Goal: Transaction & Acquisition: Purchase product/service

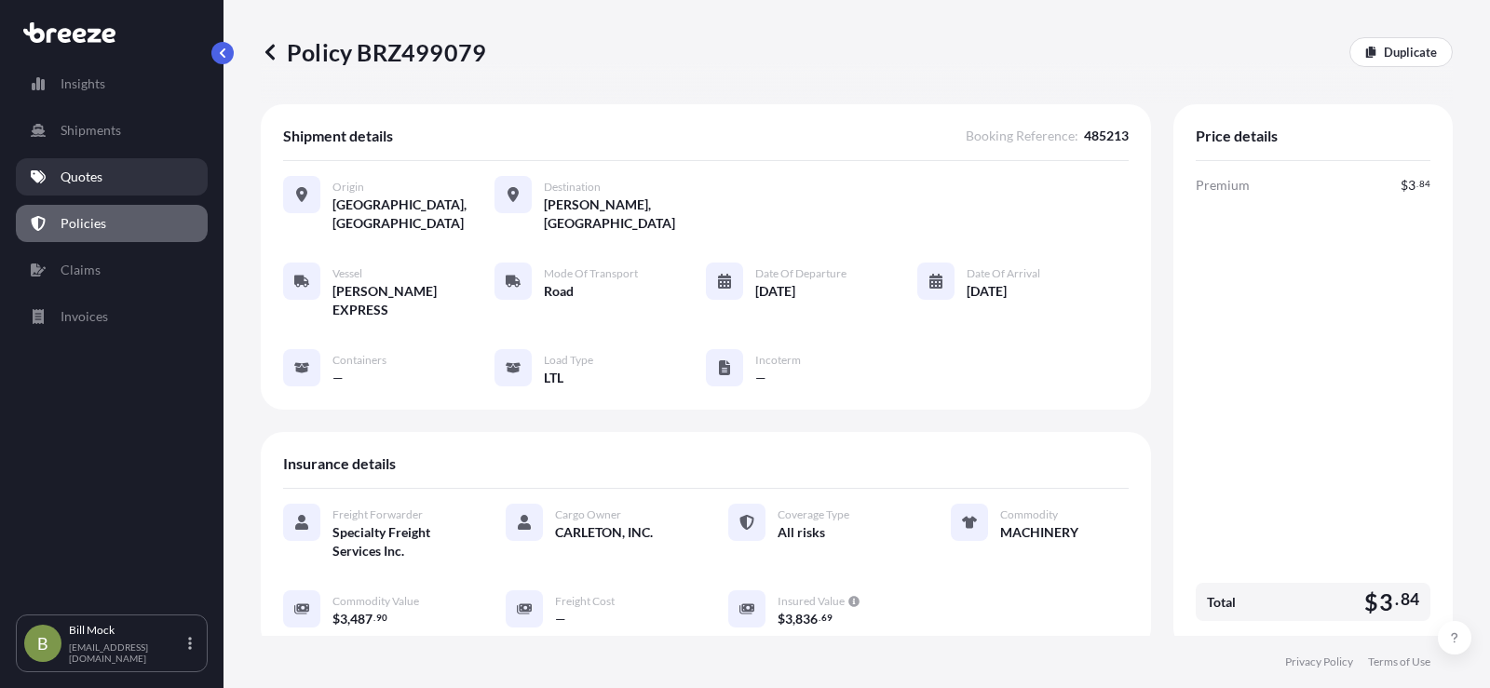
click at [86, 173] on p "Quotes" at bounding box center [82, 177] width 42 height 19
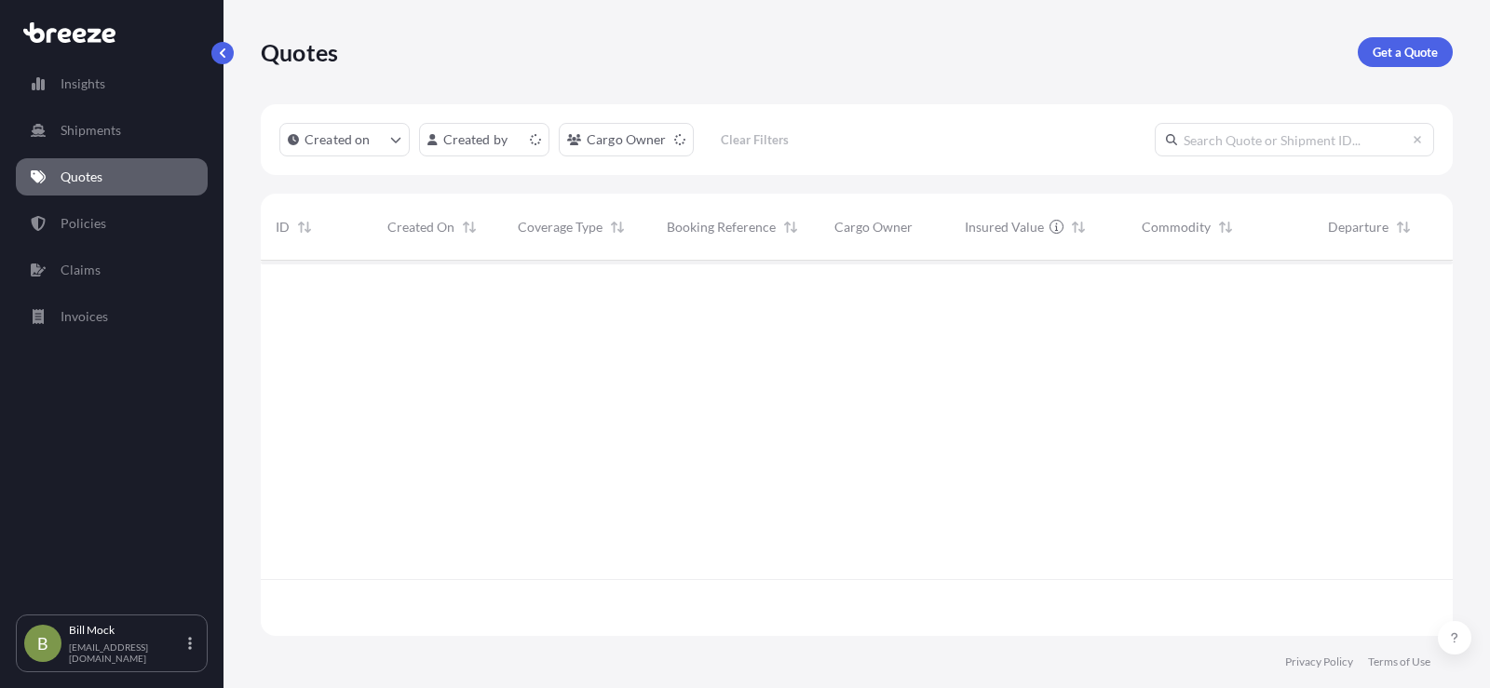
scroll to position [372, 1178]
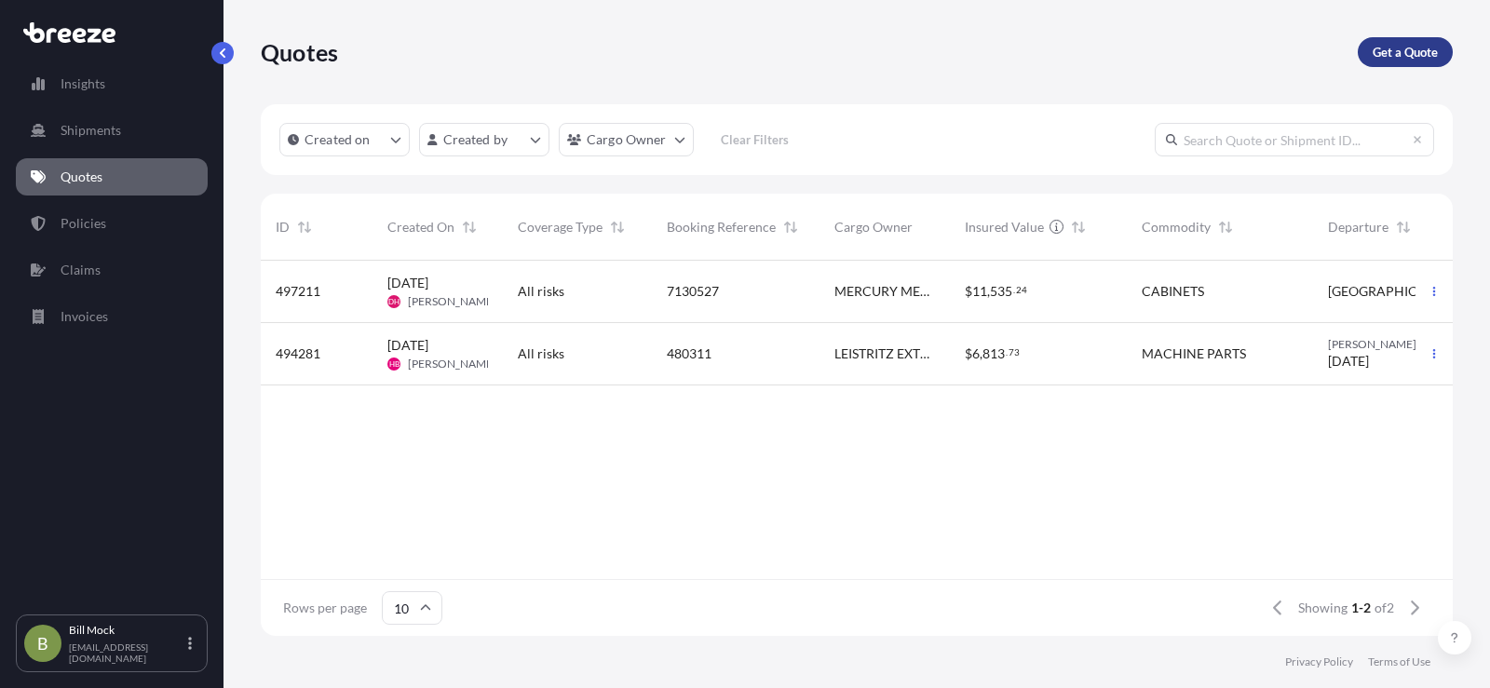
click at [1393, 49] on p "Get a Quote" at bounding box center [1405, 52] width 65 height 19
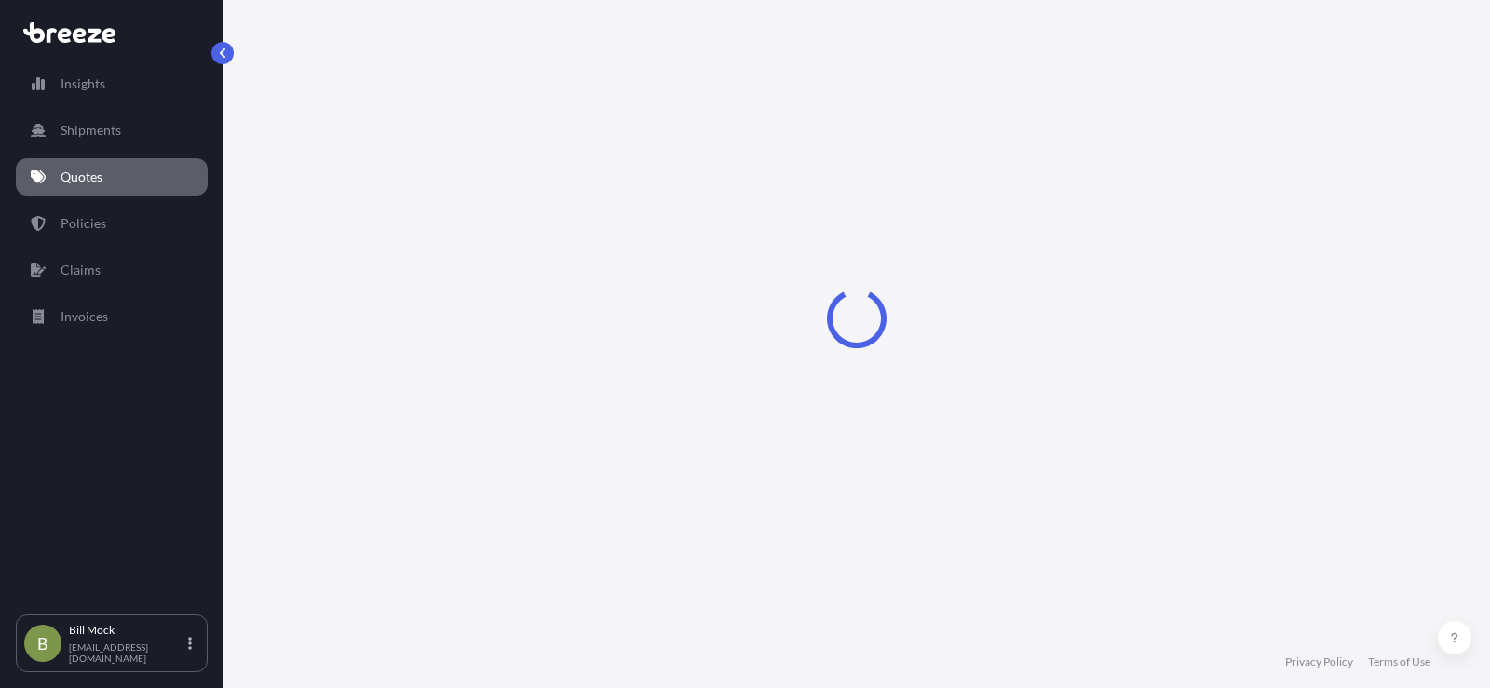
select select "Sea"
select select "1"
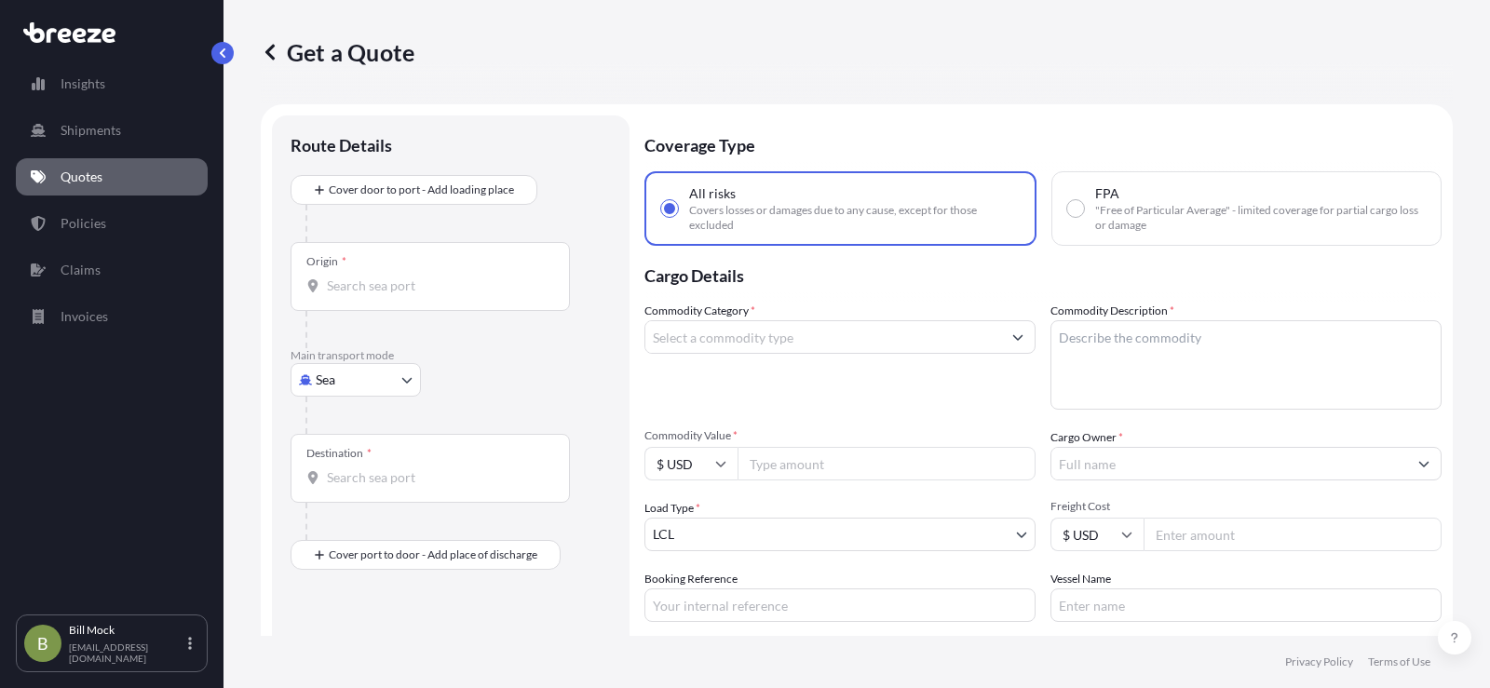
scroll to position [30, 0]
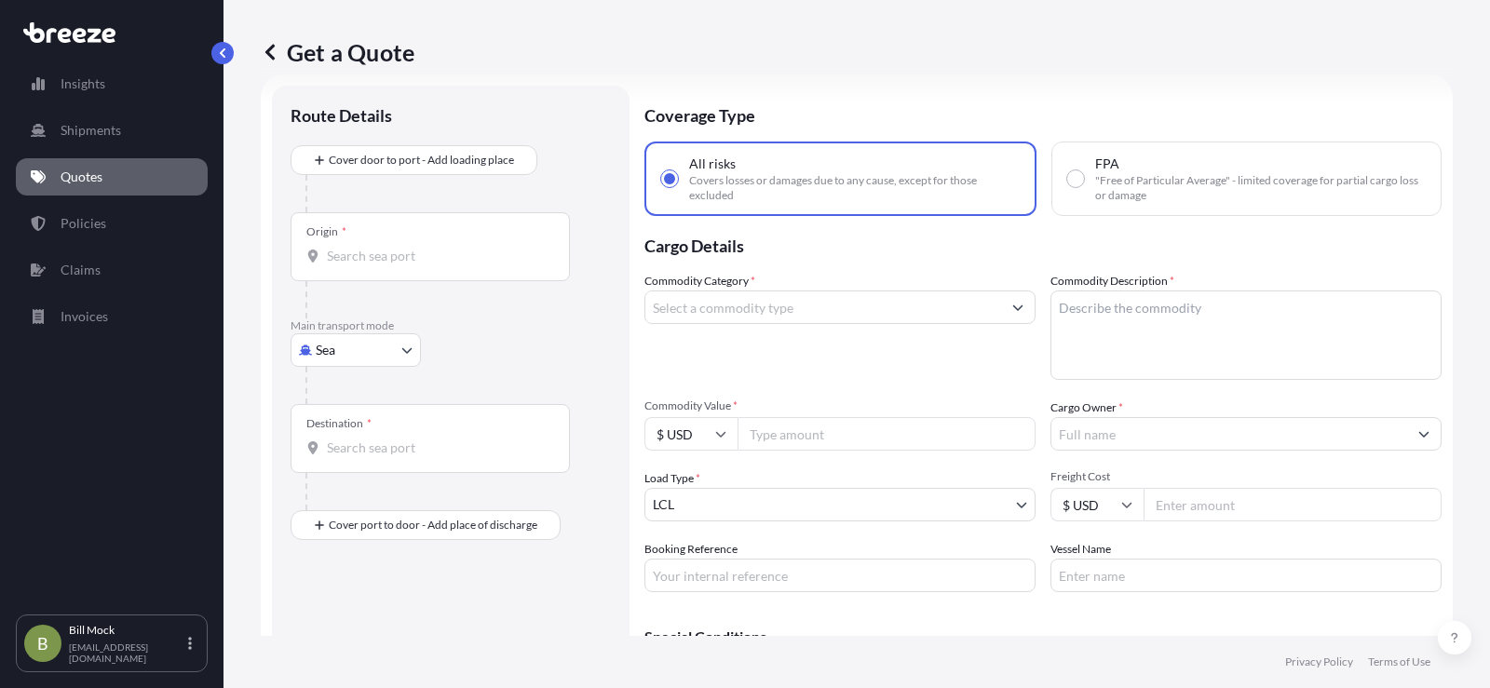
click at [794, 440] on input "Commodity Value *" at bounding box center [887, 434] width 298 height 34
type input "3329.93"
click at [344, 348] on body "Insights Shipments Quotes Policies Claims Invoices B [PERSON_NAME] [EMAIL_ADDRE…" at bounding box center [745, 344] width 1490 height 688
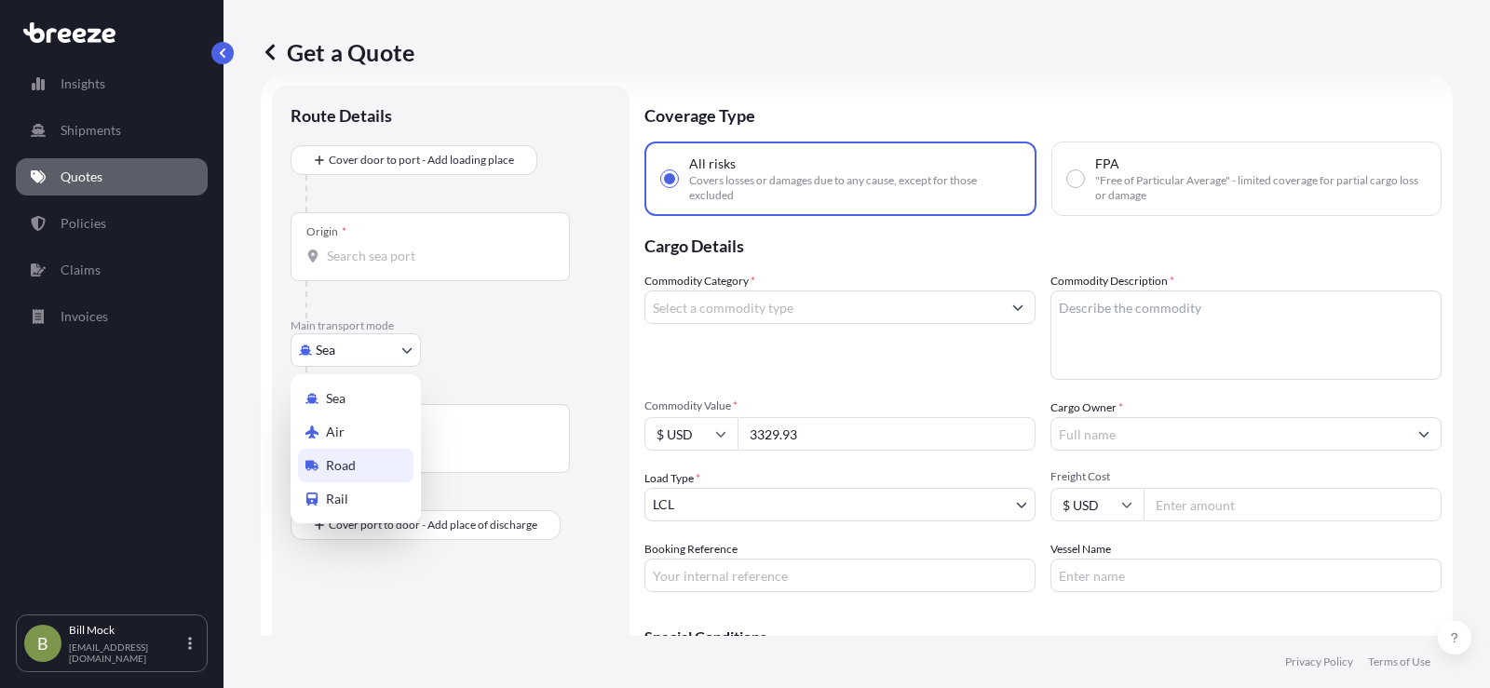
click at [355, 468] on span "Road" at bounding box center [341, 465] width 30 height 19
select select "Road"
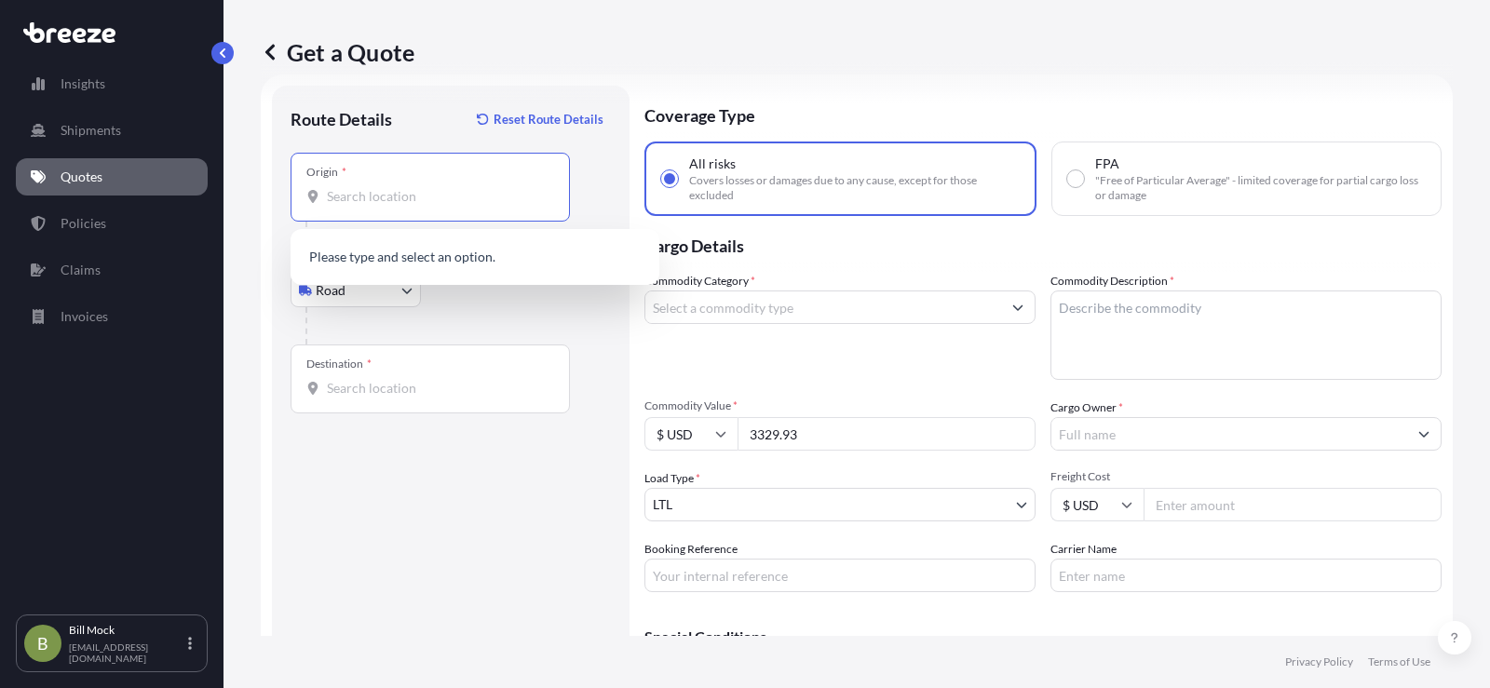
click at [337, 201] on input "Origin *" at bounding box center [437, 196] width 220 height 19
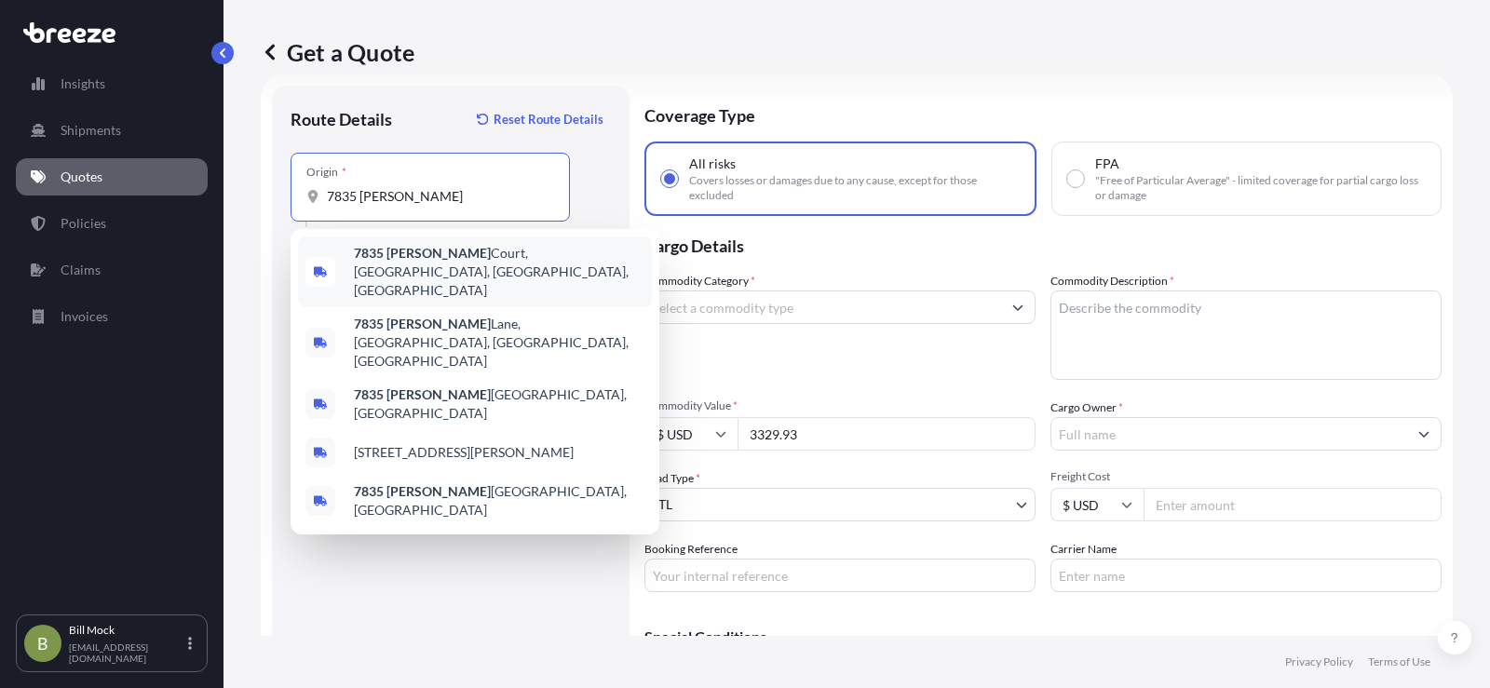
click at [431, 258] on b "7835 [PERSON_NAME]" at bounding box center [422, 253] width 137 height 16
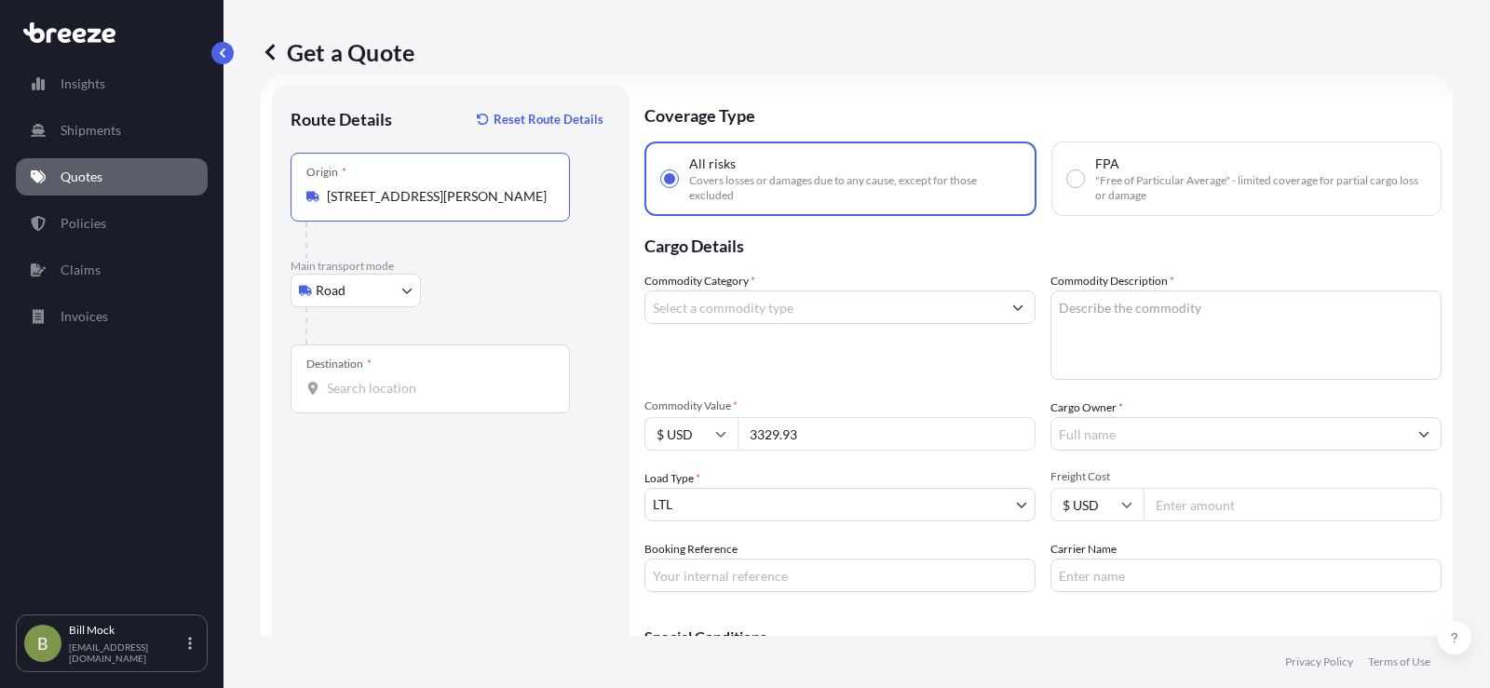
type input "[STREET_ADDRESS][PERSON_NAME]"
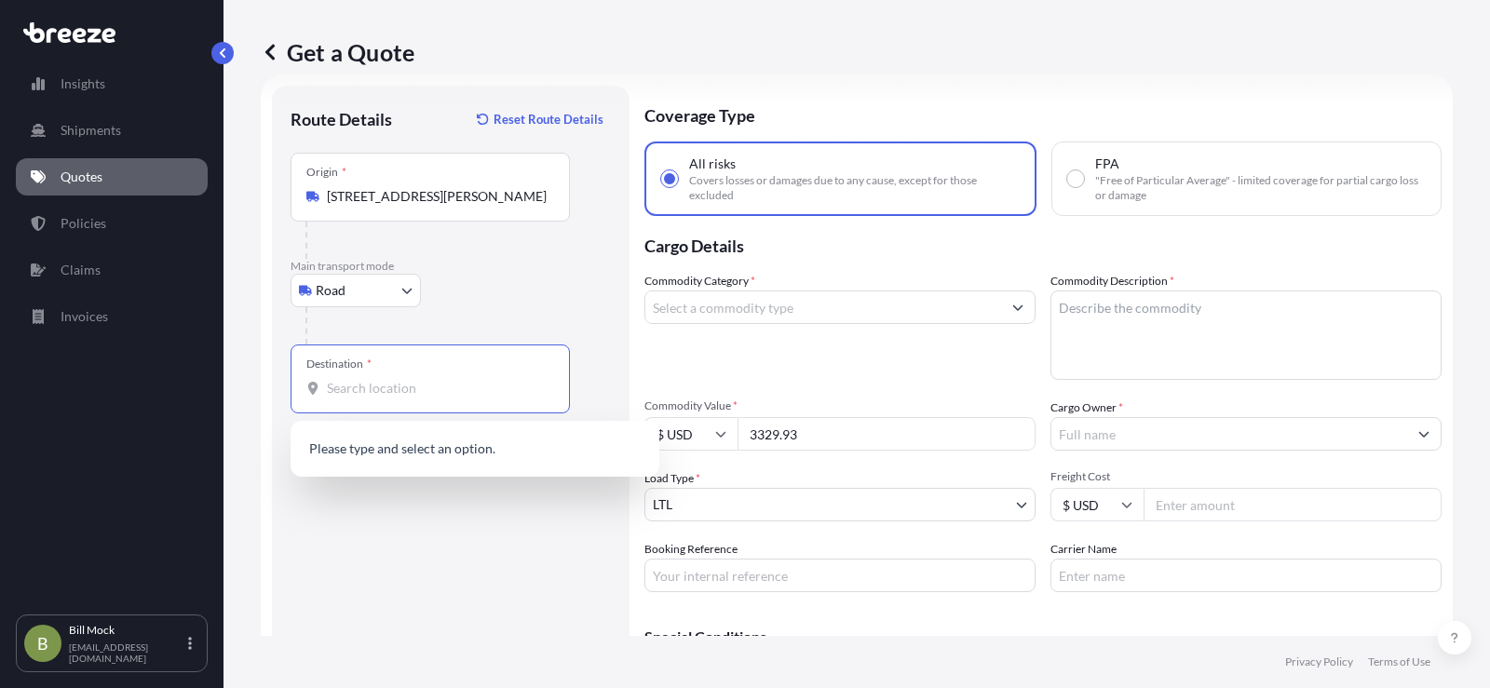
click at [369, 387] on input "Destination *" at bounding box center [437, 388] width 220 height 19
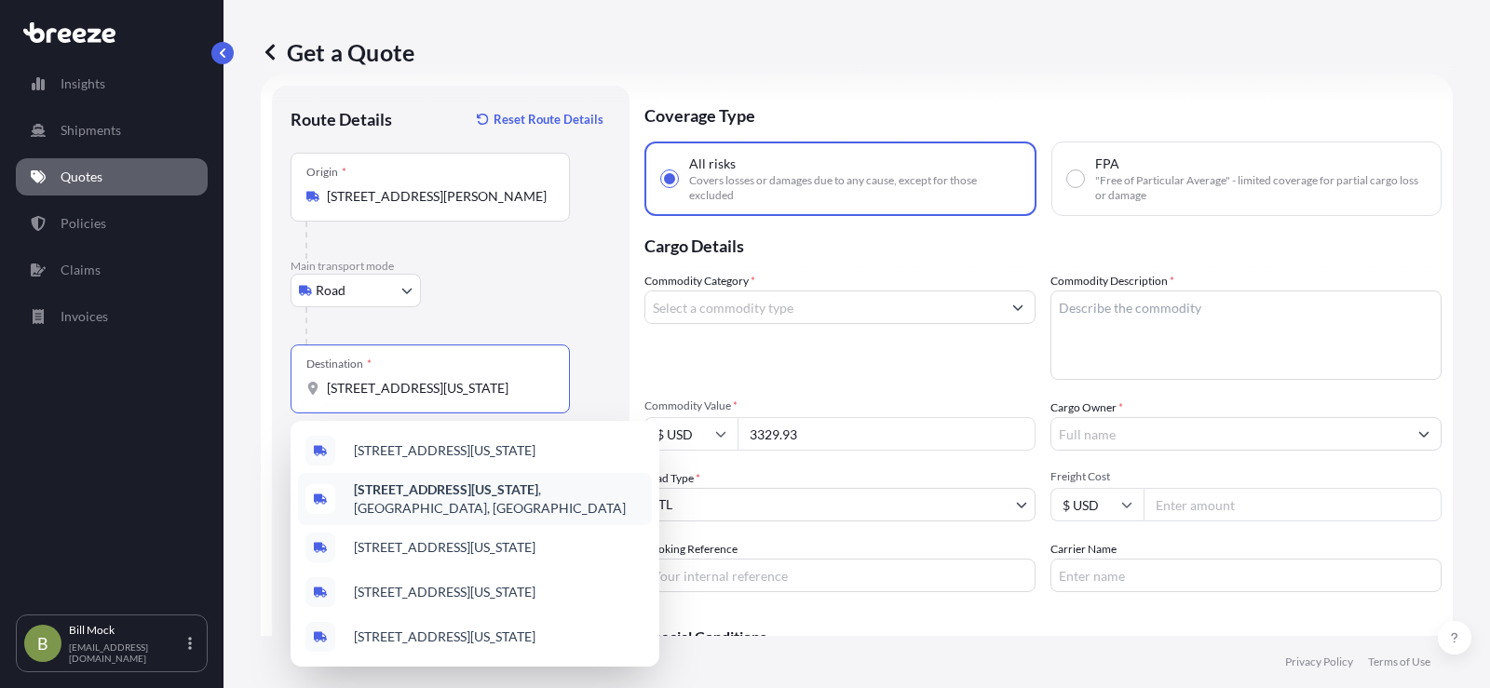
click at [419, 492] on b "[STREET_ADDRESS][US_STATE]" at bounding box center [446, 490] width 184 height 16
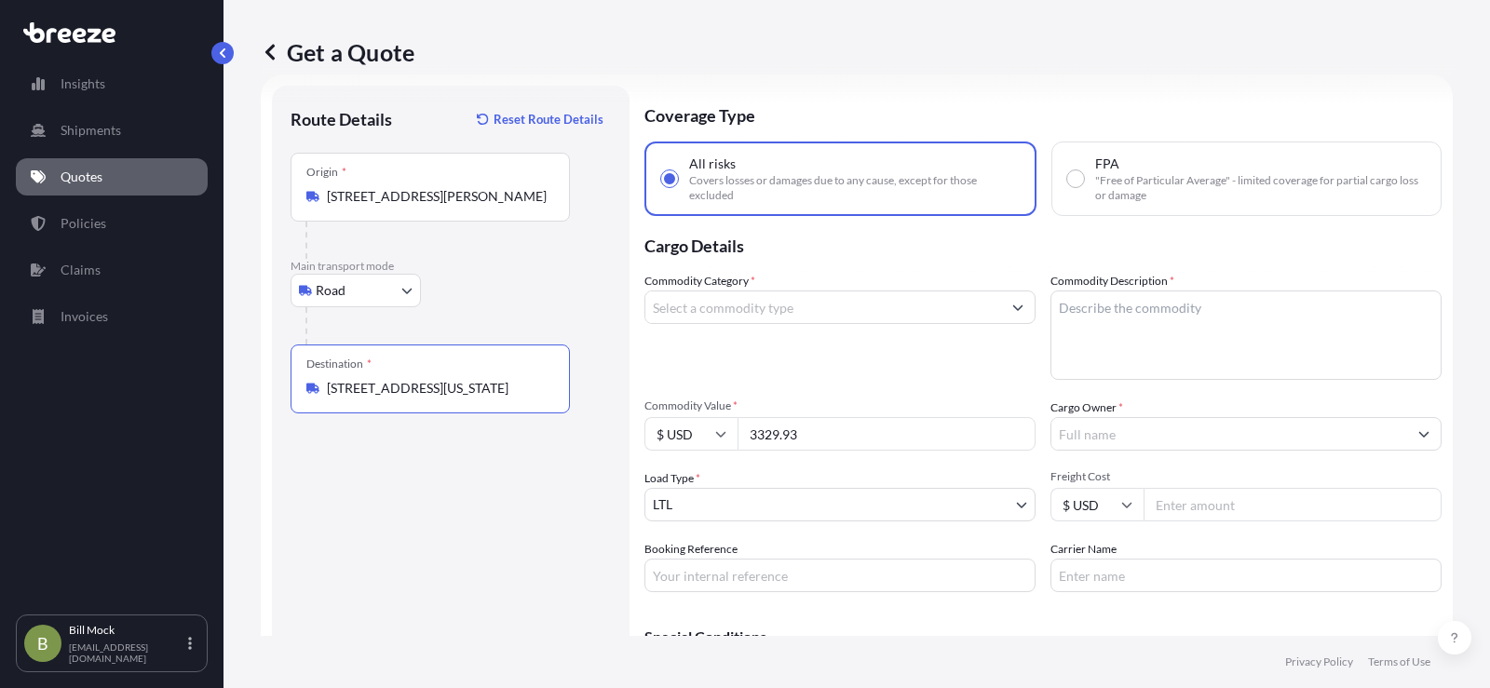
type input "[STREET_ADDRESS][US_STATE]"
click at [688, 304] on input "Commodity Category *" at bounding box center [823, 308] width 356 height 34
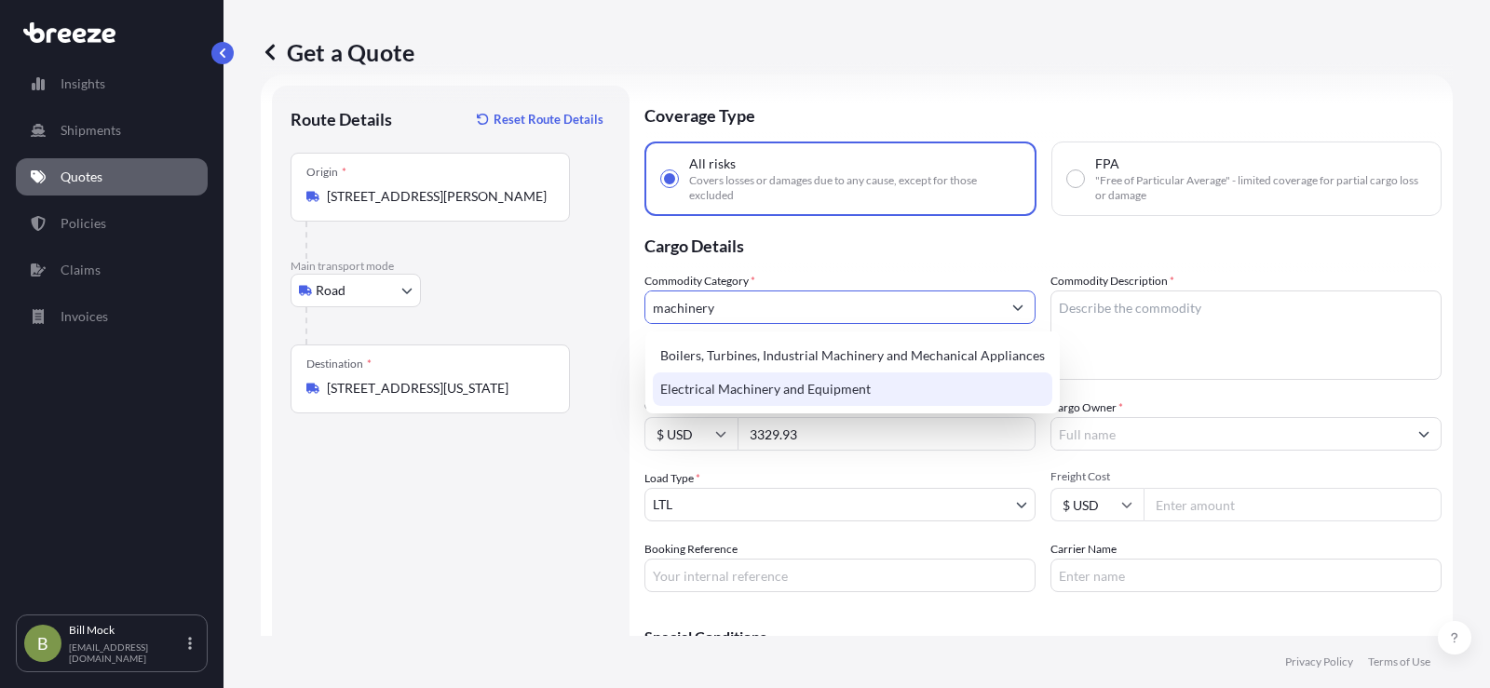
click at [707, 388] on div "Electrical Machinery and Equipment" at bounding box center [853, 390] width 400 height 34
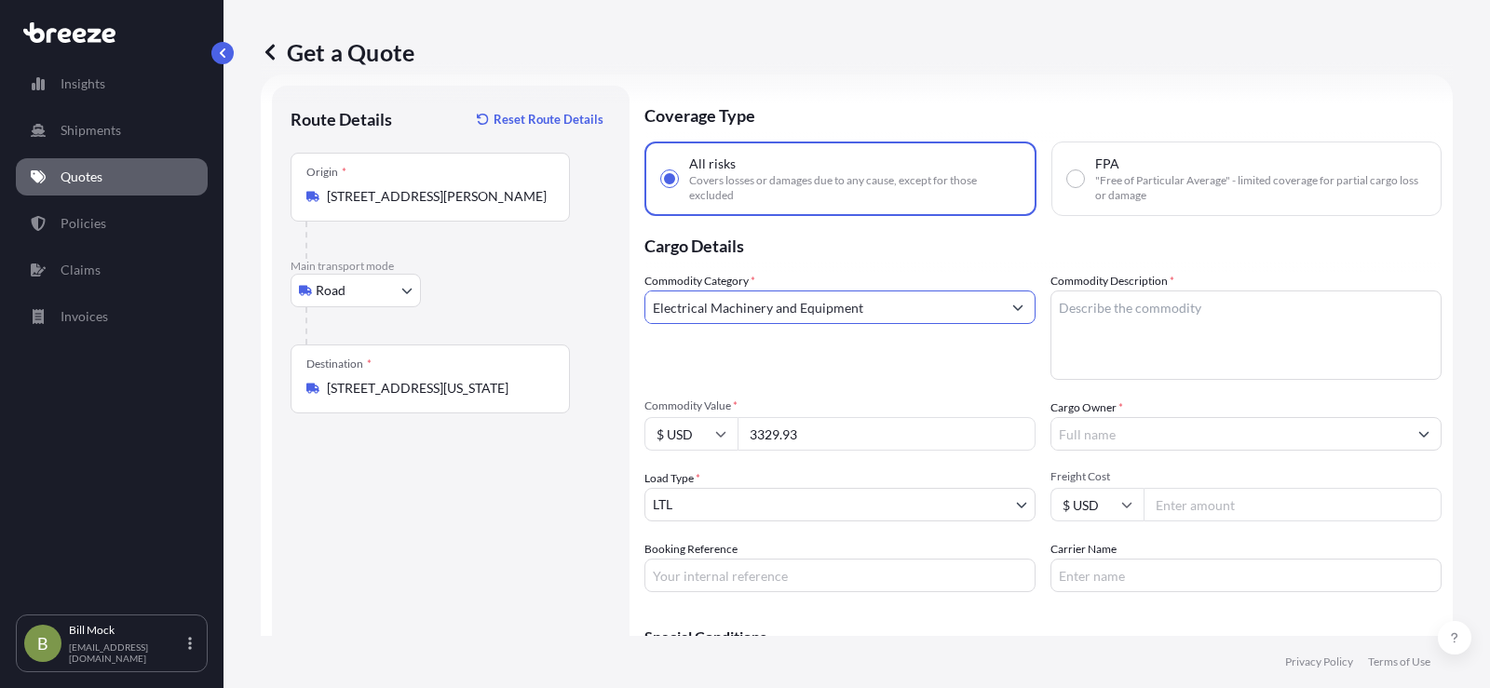
type input "Electrical Machinery and Equipment"
click at [1082, 300] on textarea "Commodity Description *" at bounding box center [1246, 335] width 391 height 89
type textarea "m"
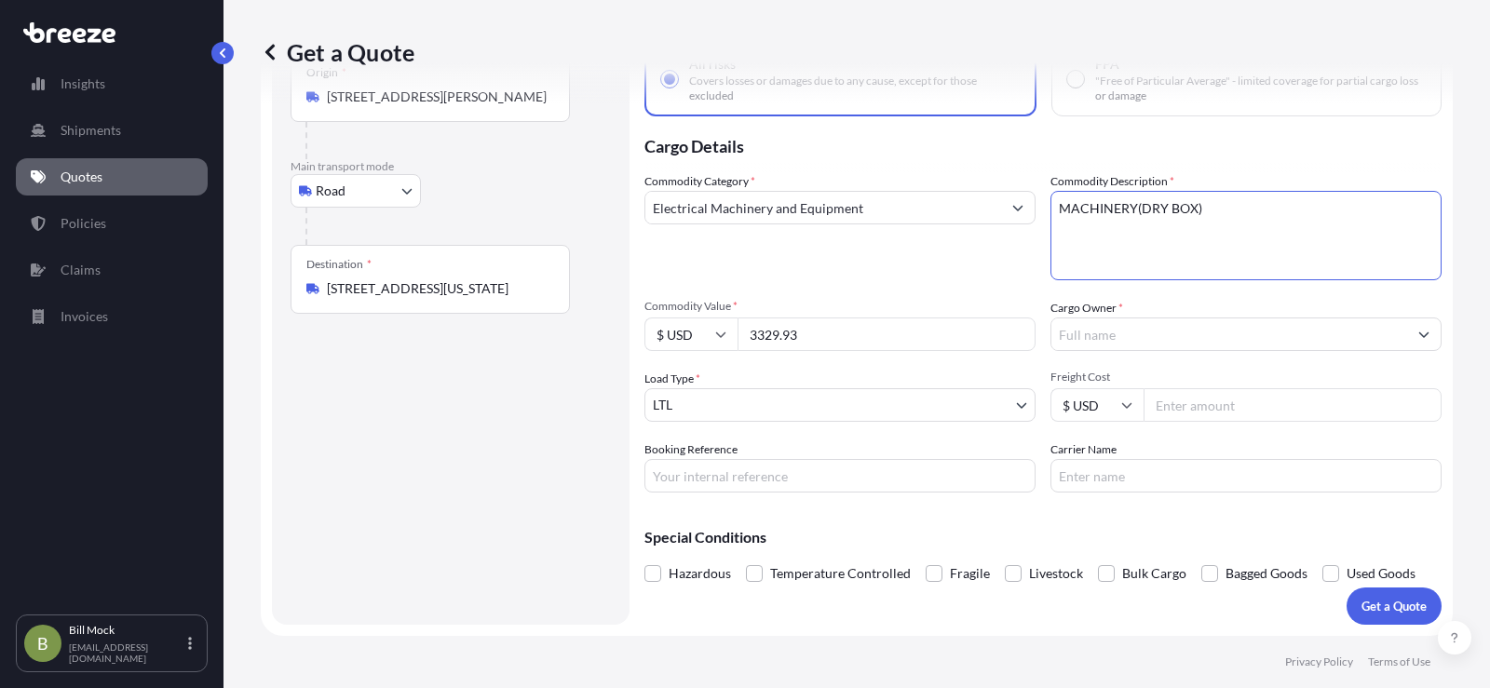
type textarea "MACHINERY(DRY BOX)"
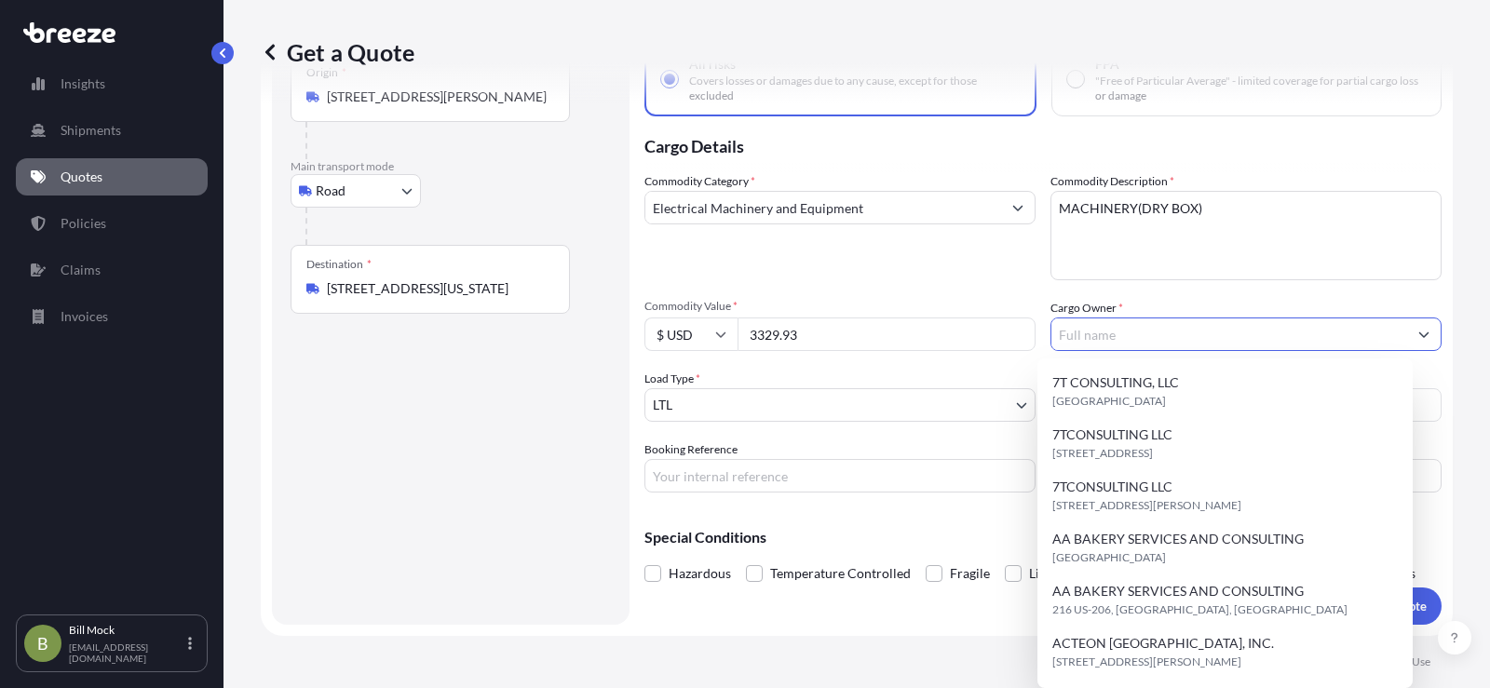
click at [1073, 335] on input "Cargo Owner *" at bounding box center [1229, 335] width 356 height 34
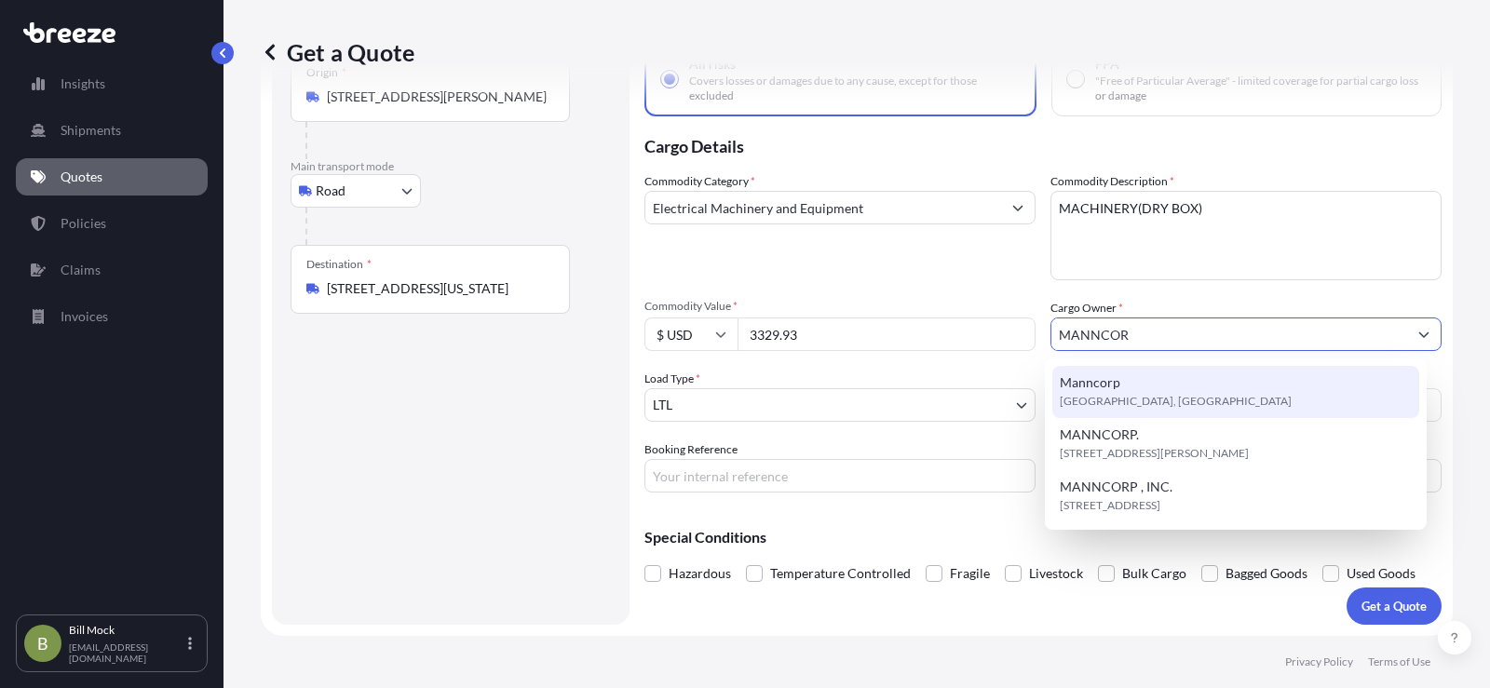
click at [1095, 403] on span "[GEOGRAPHIC_DATA], [GEOGRAPHIC_DATA]" at bounding box center [1176, 401] width 232 height 19
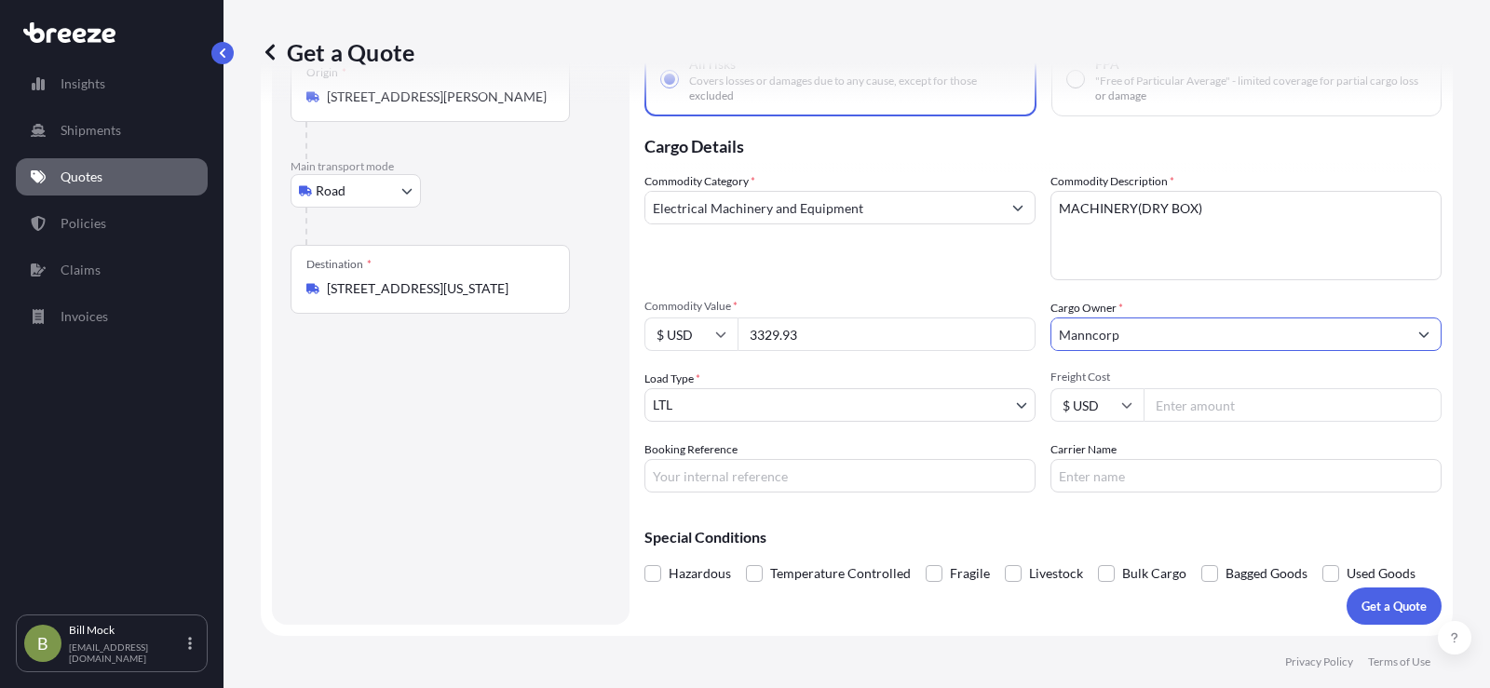
type input "Manncorp"
click at [743, 481] on input "Booking Reference" at bounding box center [839, 476] width 391 height 34
type input "484884"
type input "[PERSON_NAME] EXPRESS"
click at [1368, 604] on p "Get a Quote" at bounding box center [1394, 606] width 65 height 19
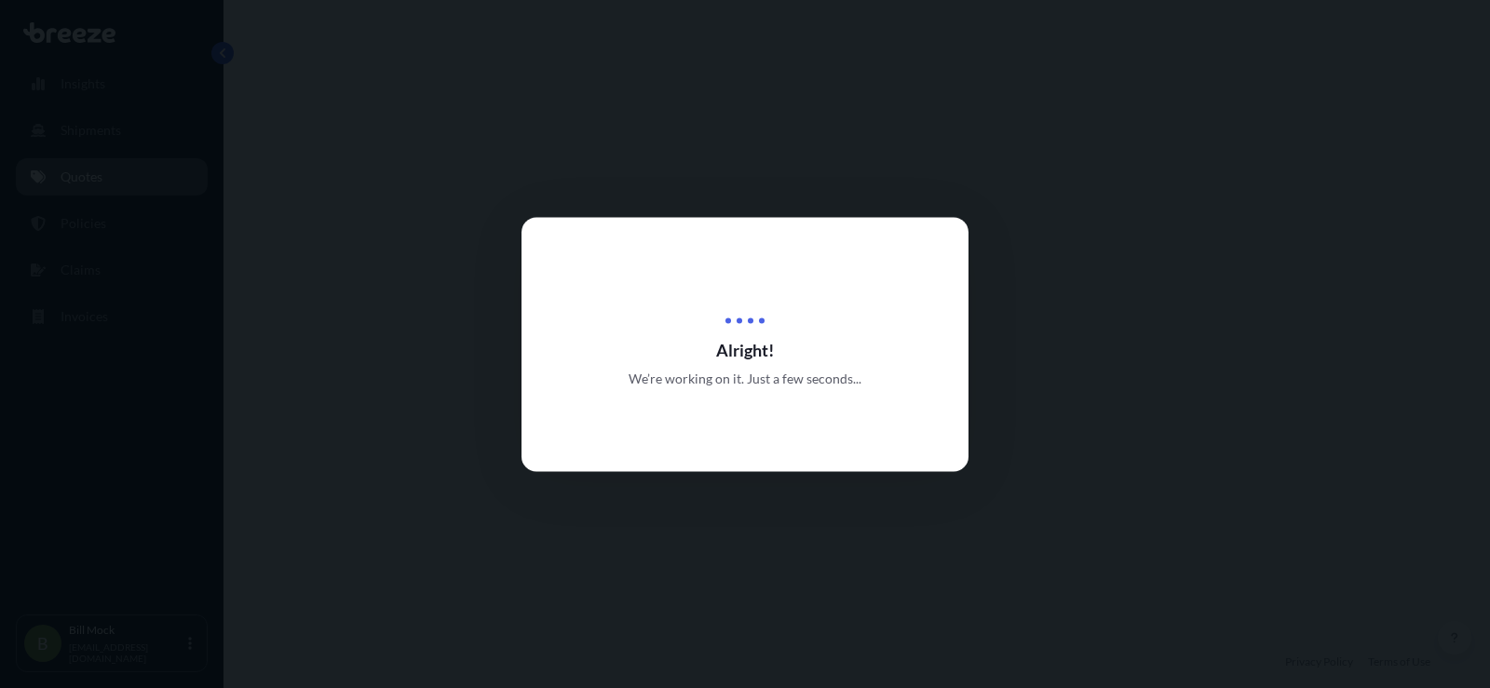
select select "Road"
select select "1"
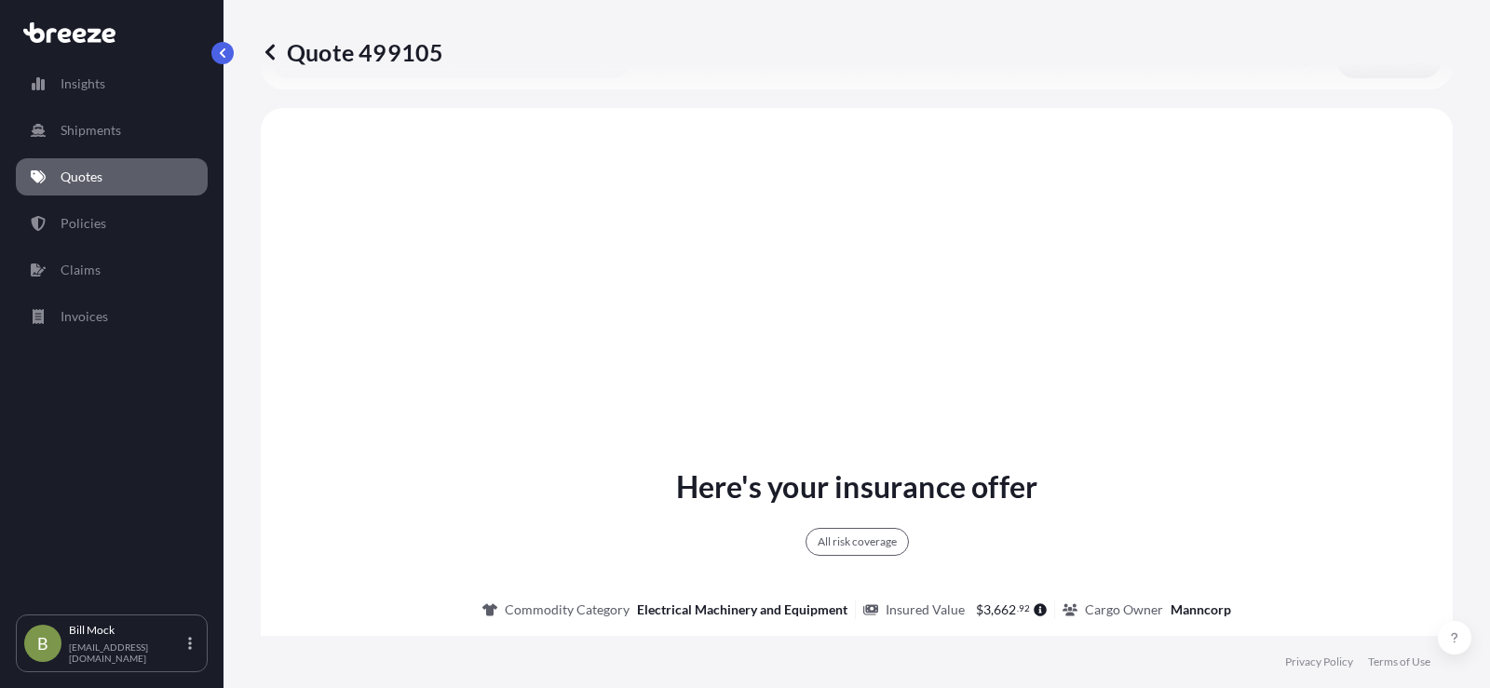
scroll to position [691, 0]
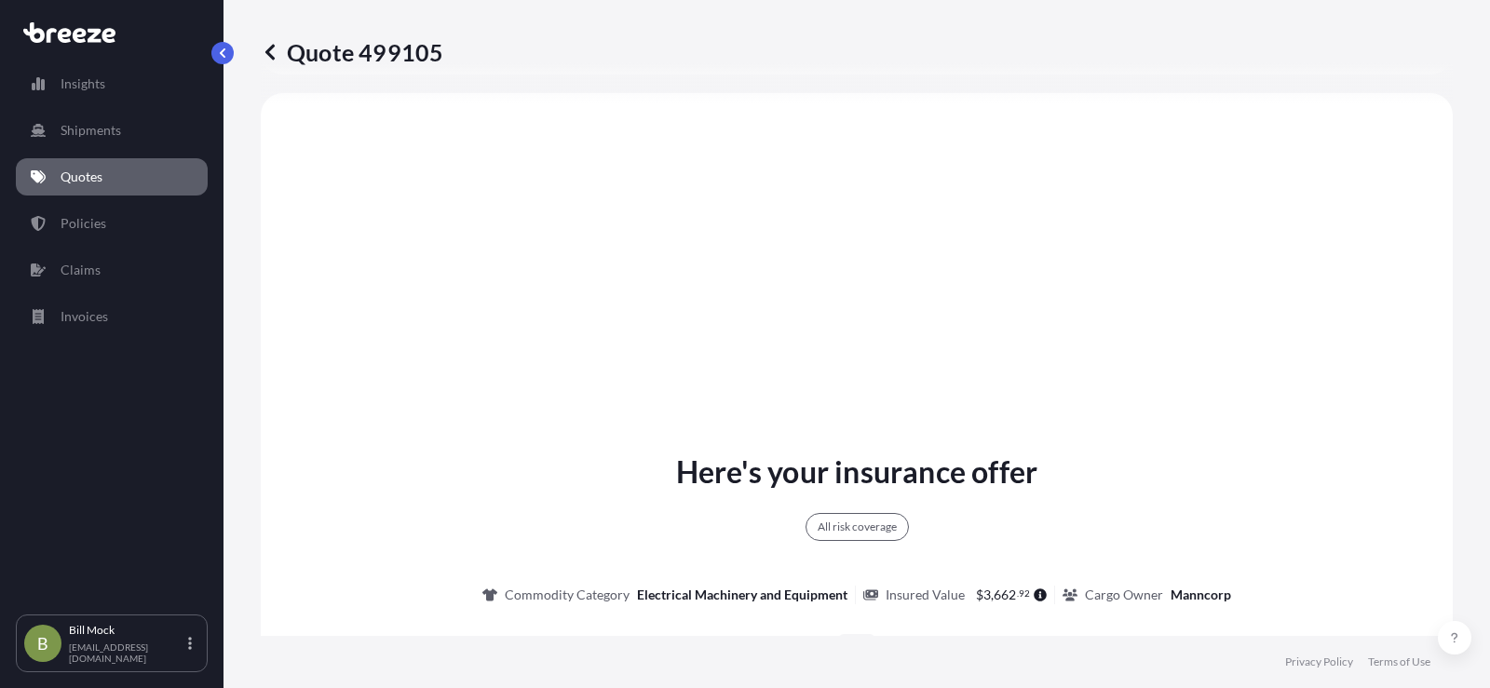
click at [996, 349] on div "Here's your insurance offer All risk coverage Commodity Category Electrical Mac…" at bounding box center [857, 685] width 1140 height 1133
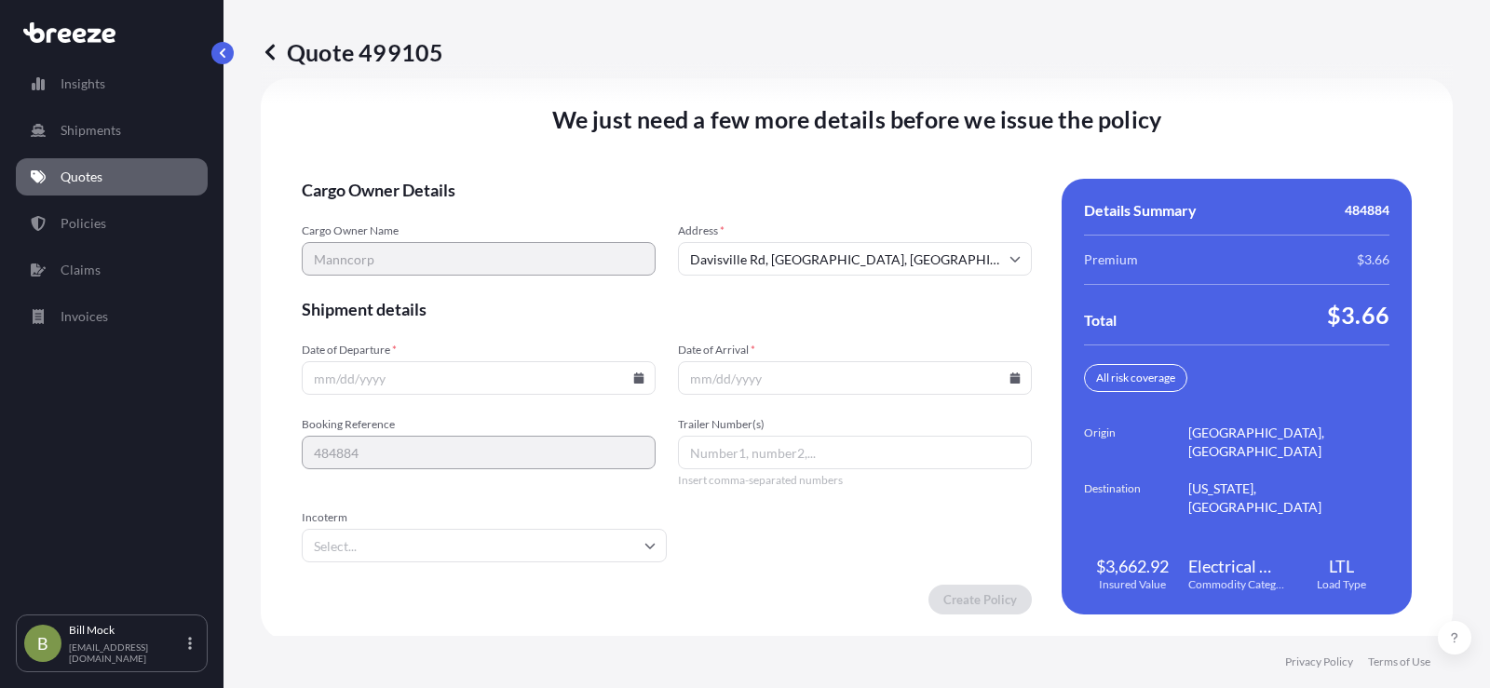
scroll to position [2574, 0]
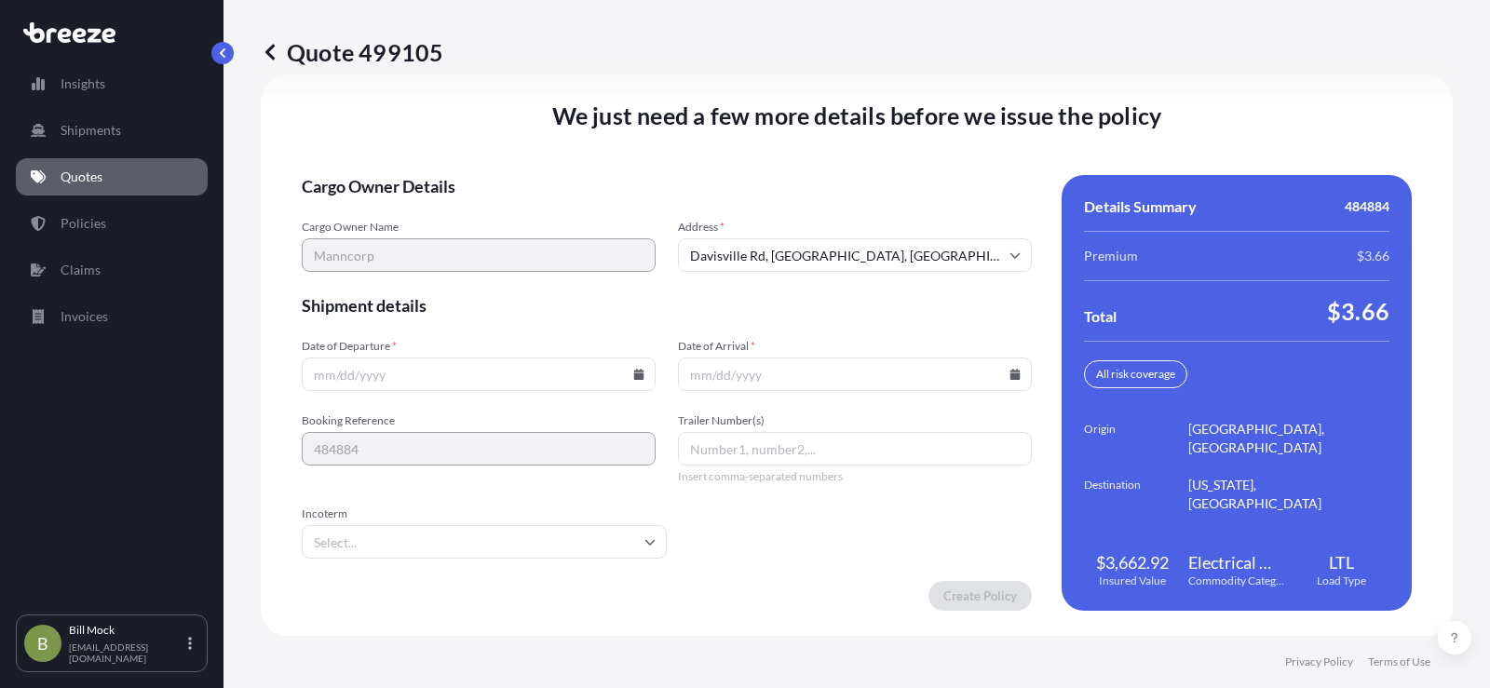
click at [637, 374] on icon at bounding box center [639, 374] width 10 height 11
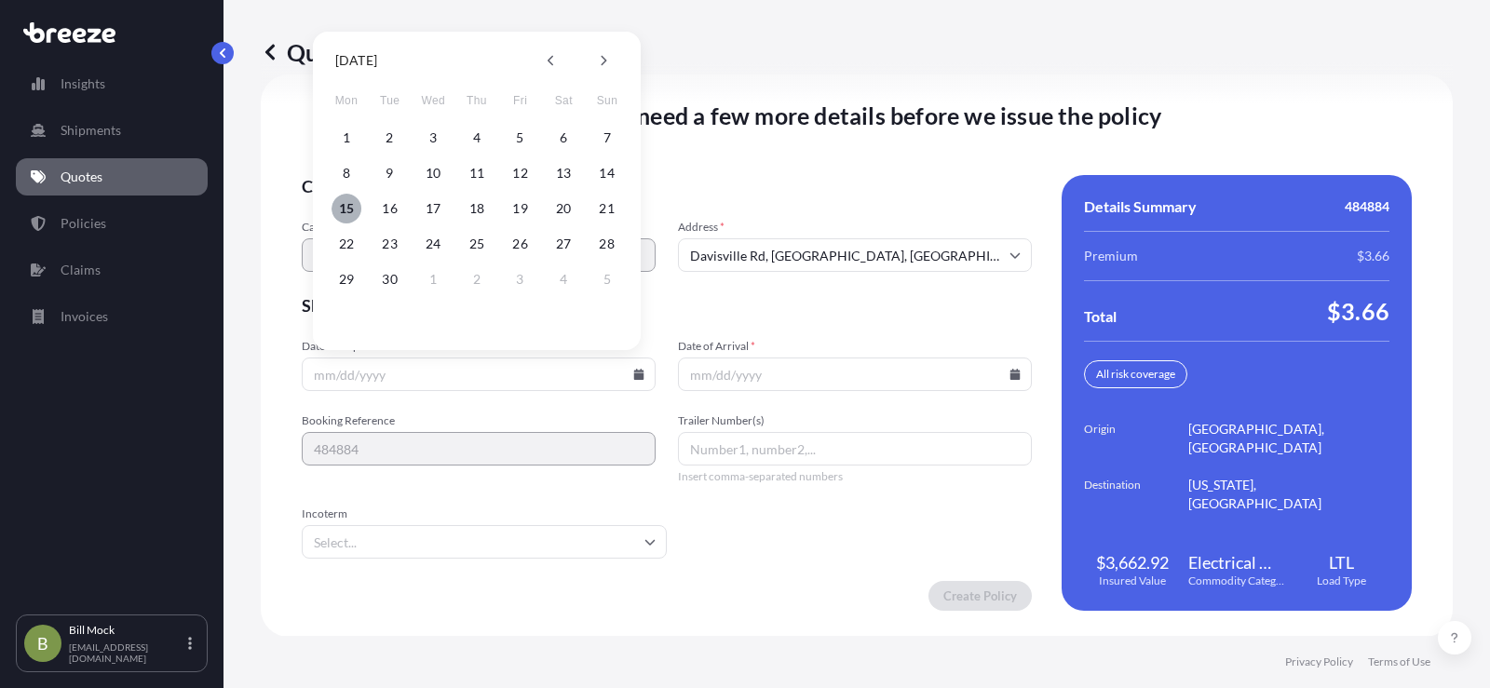
click at [345, 206] on button "15" at bounding box center [347, 209] width 30 height 30
type input "[DATE]"
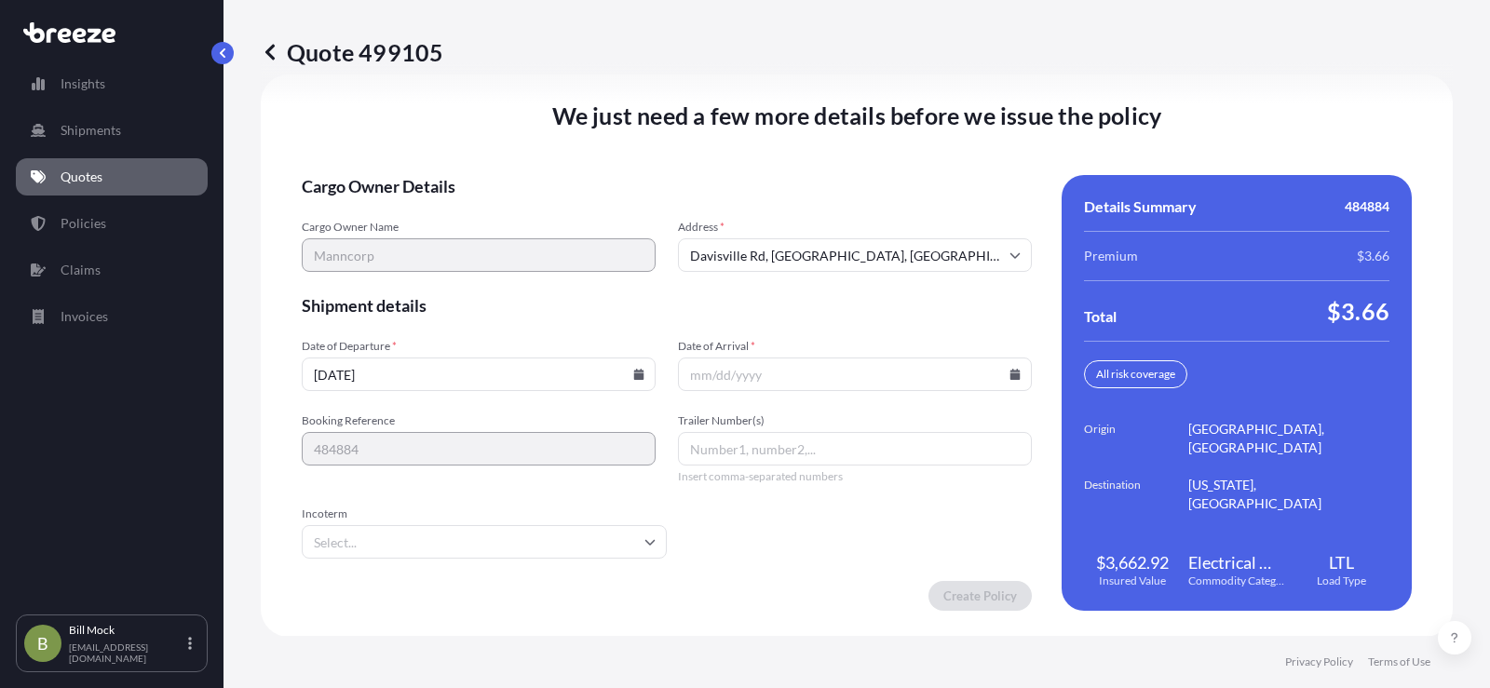
click at [1011, 376] on icon at bounding box center [1016, 374] width 10 height 11
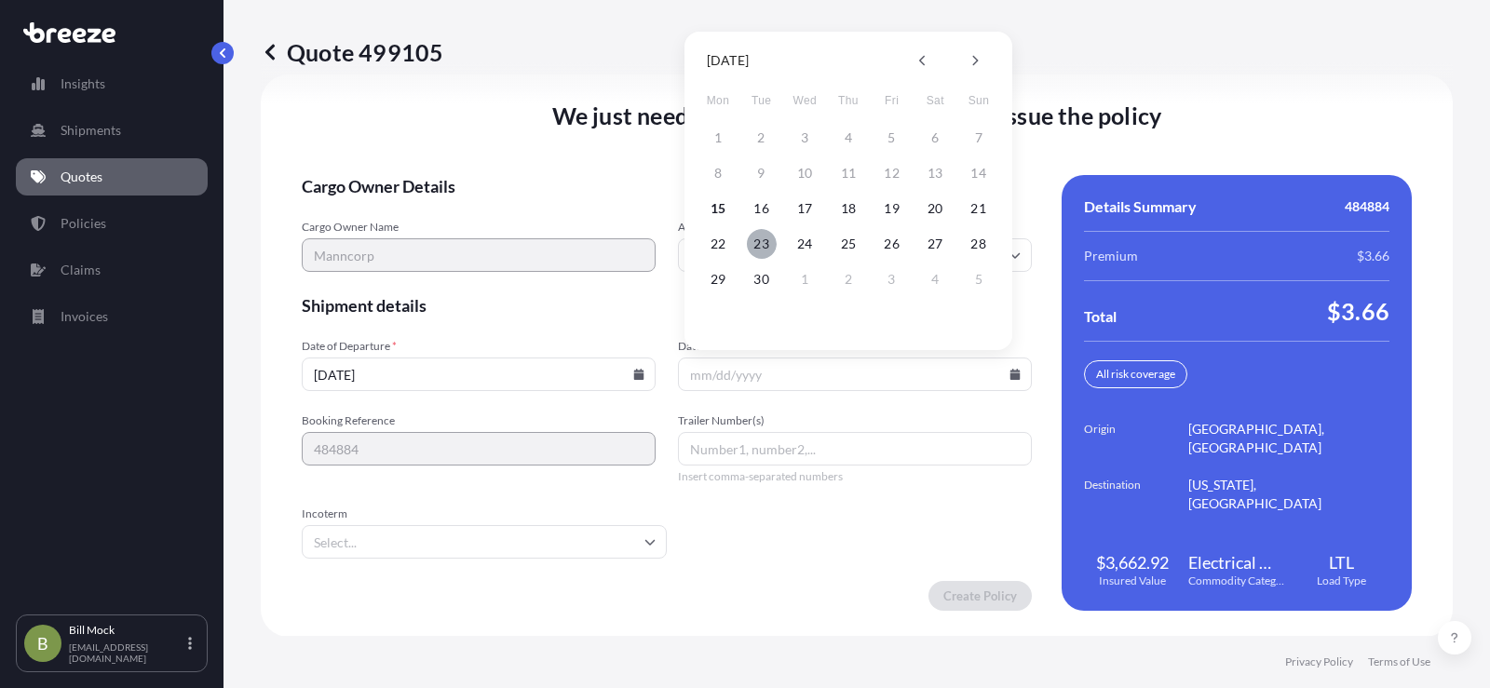
click at [763, 238] on button "23" at bounding box center [762, 244] width 30 height 30
type input "[DATE]"
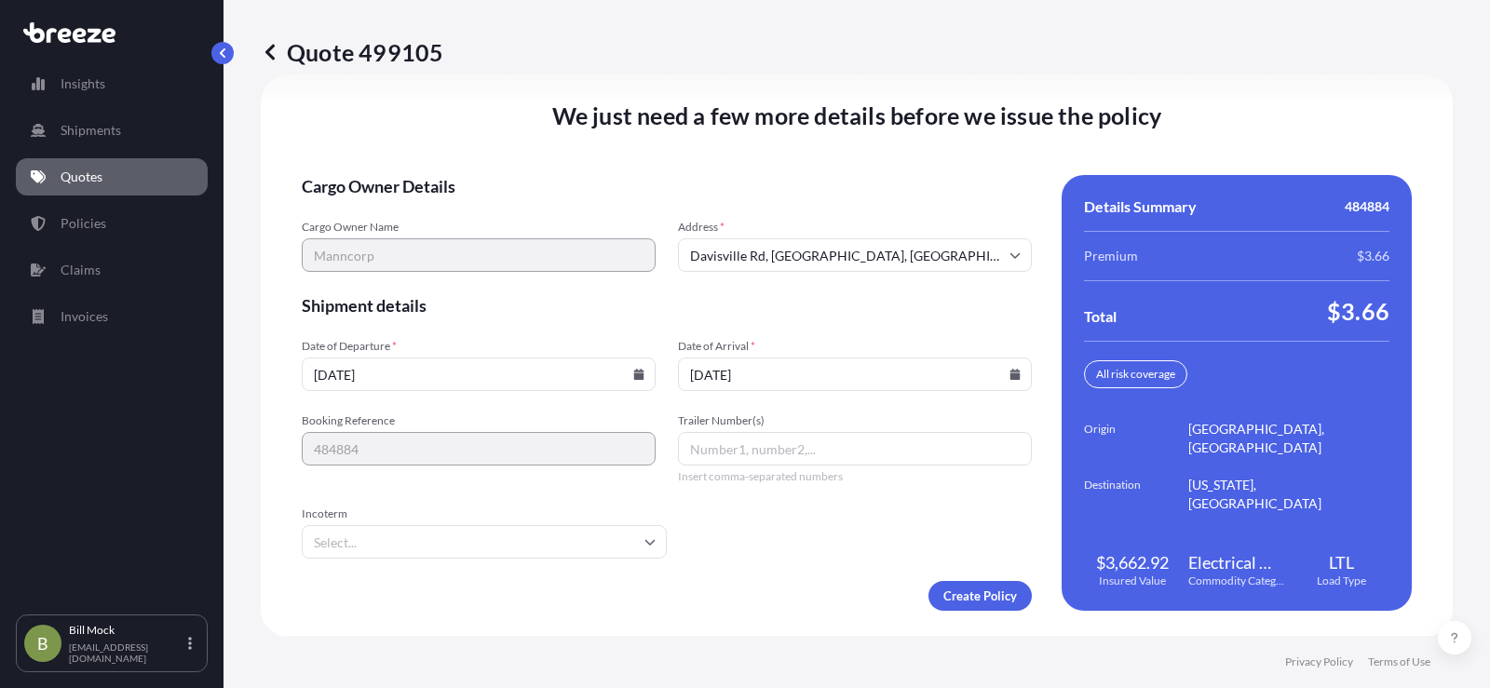
scroll to position [2575, 0]
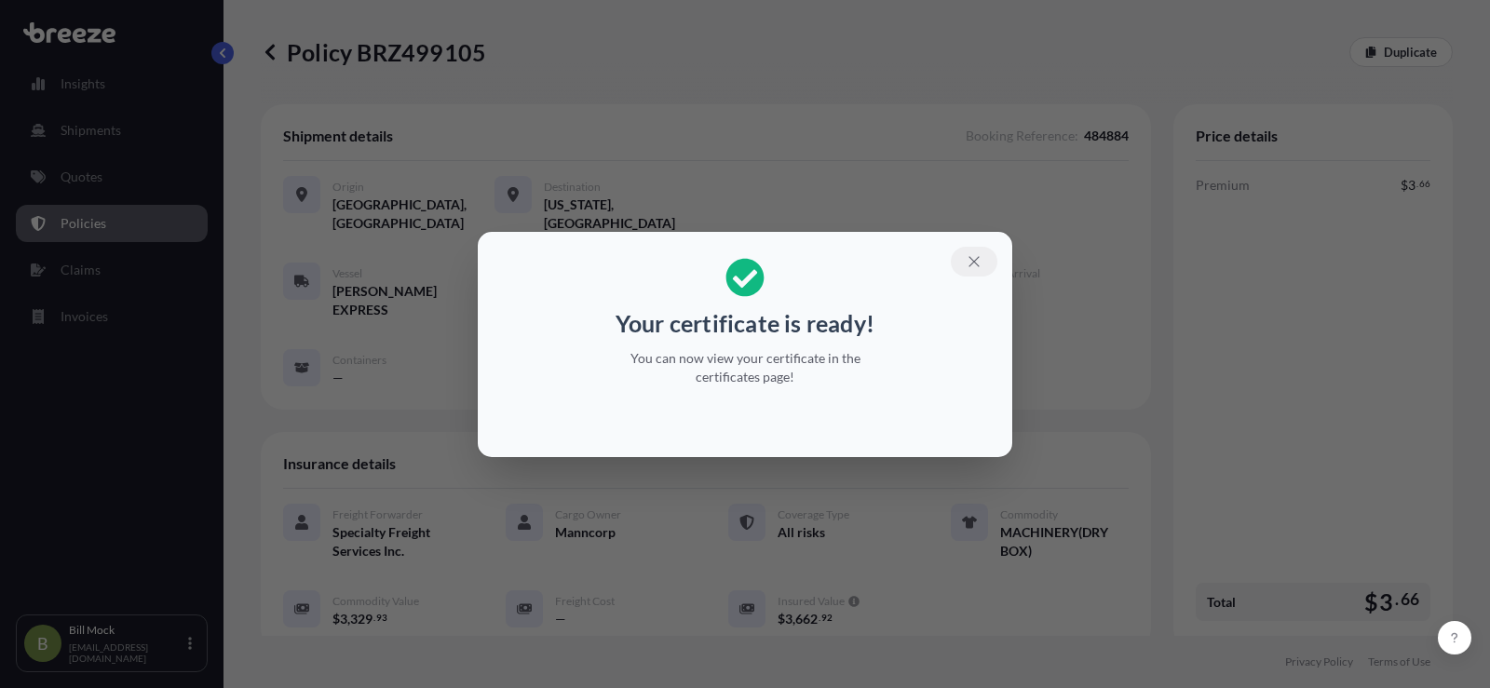
click at [976, 265] on icon "button" at bounding box center [974, 261] width 17 height 17
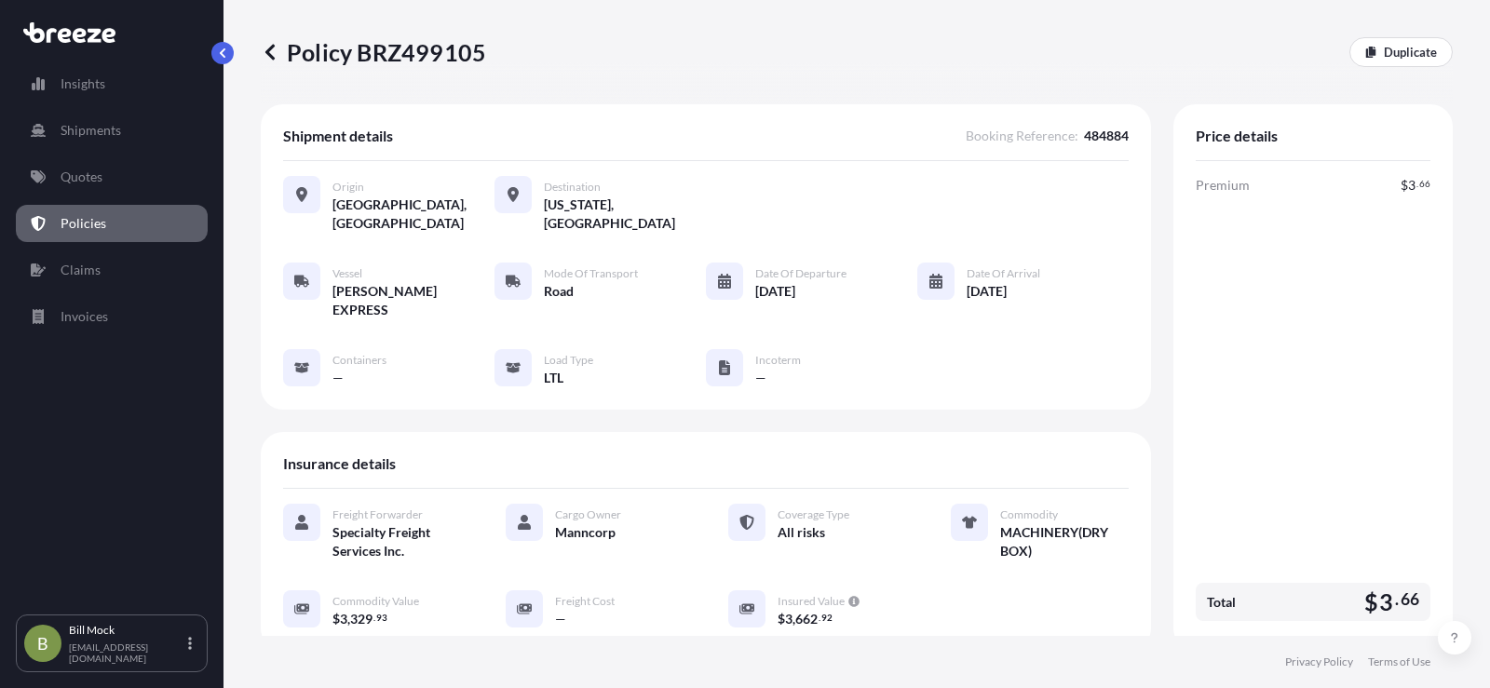
click at [405, 59] on p "Policy BRZ499105" at bounding box center [373, 52] width 225 height 30
copy p "BRZ499105"
